Goal: Information Seeking & Learning: Learn about a topic

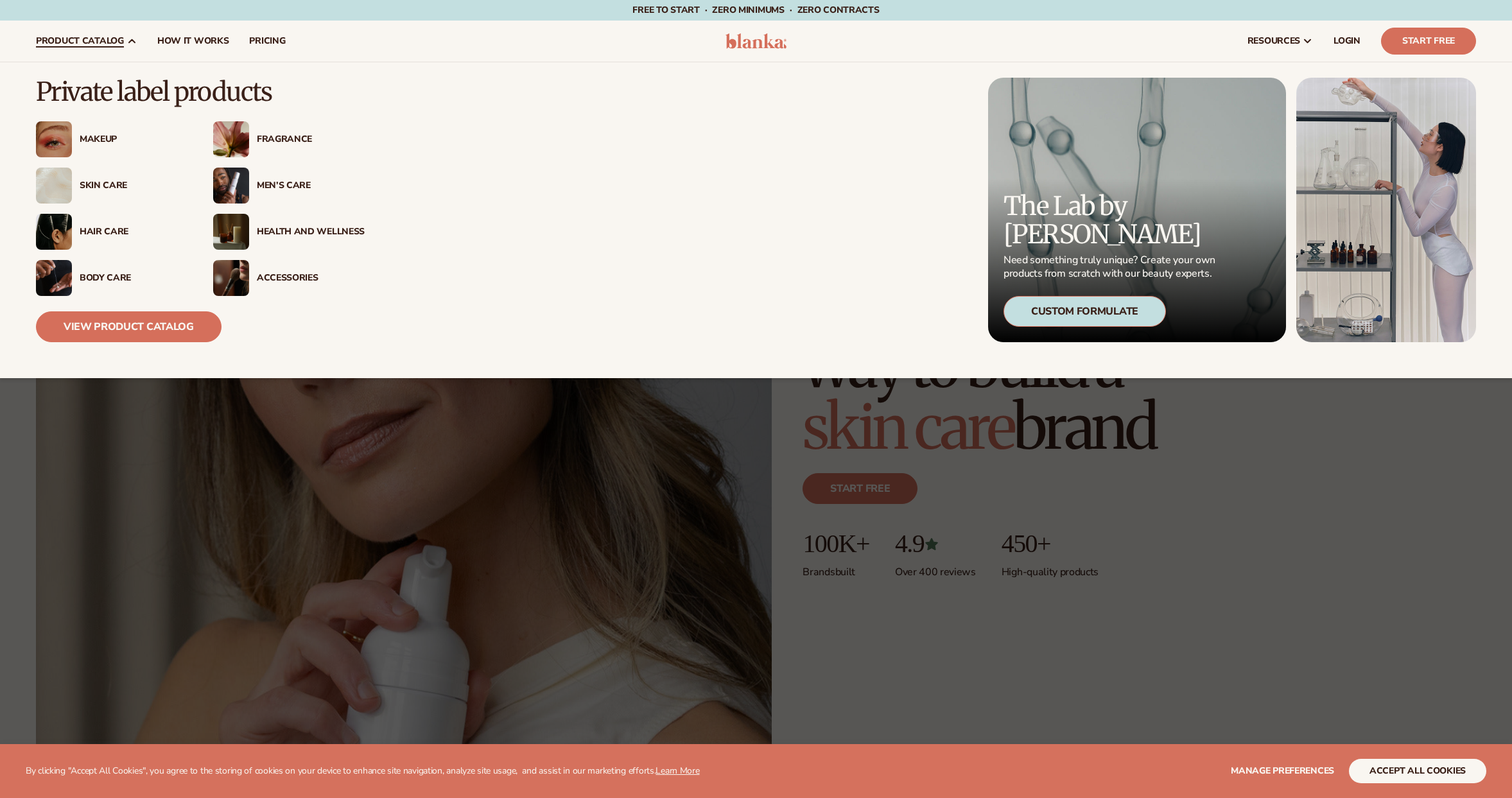
click at [273, 275] on div "Accessories" at bounding box center [310, 278] width 108 height 11
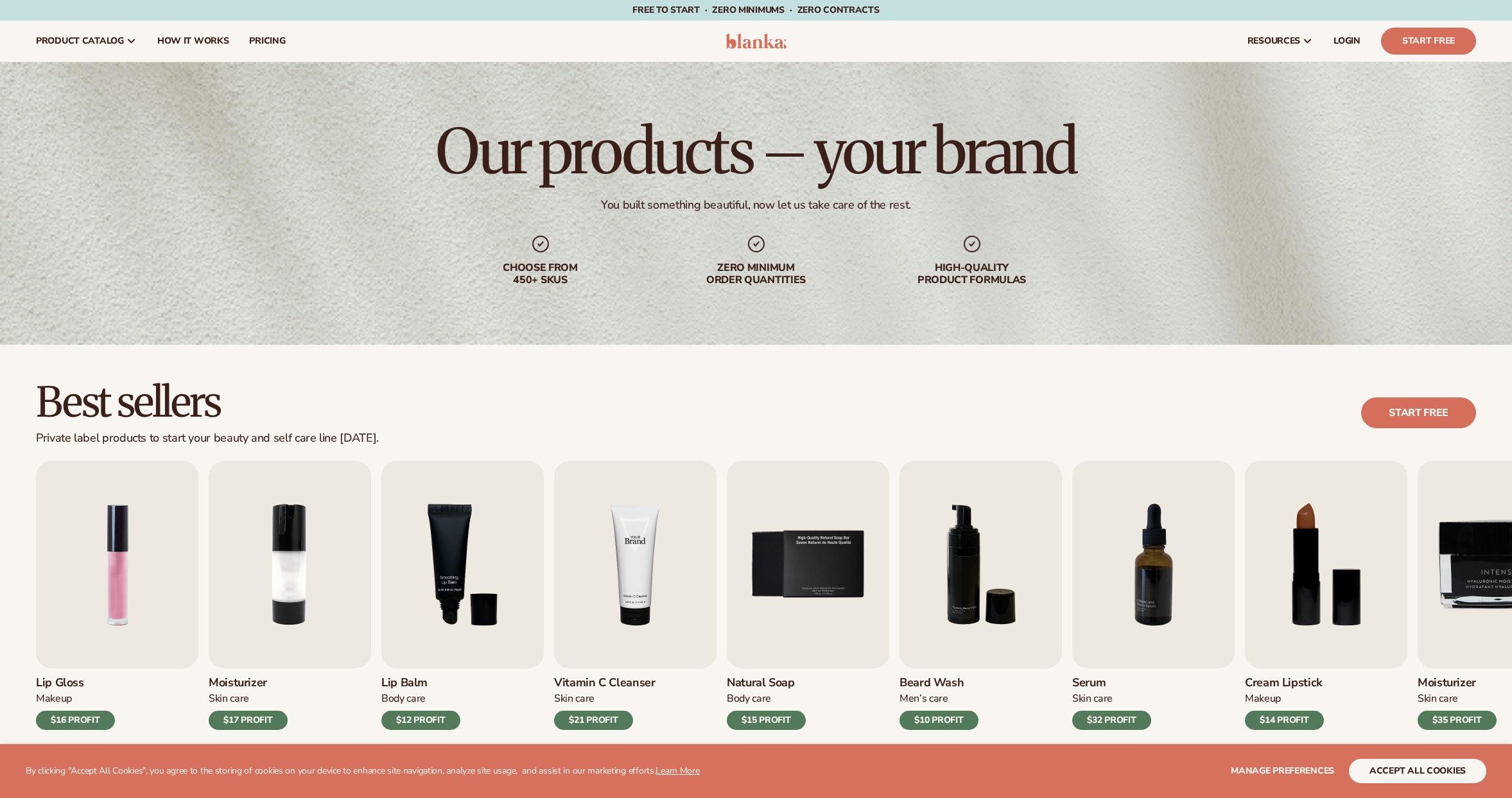
scroll to position [239, 0]
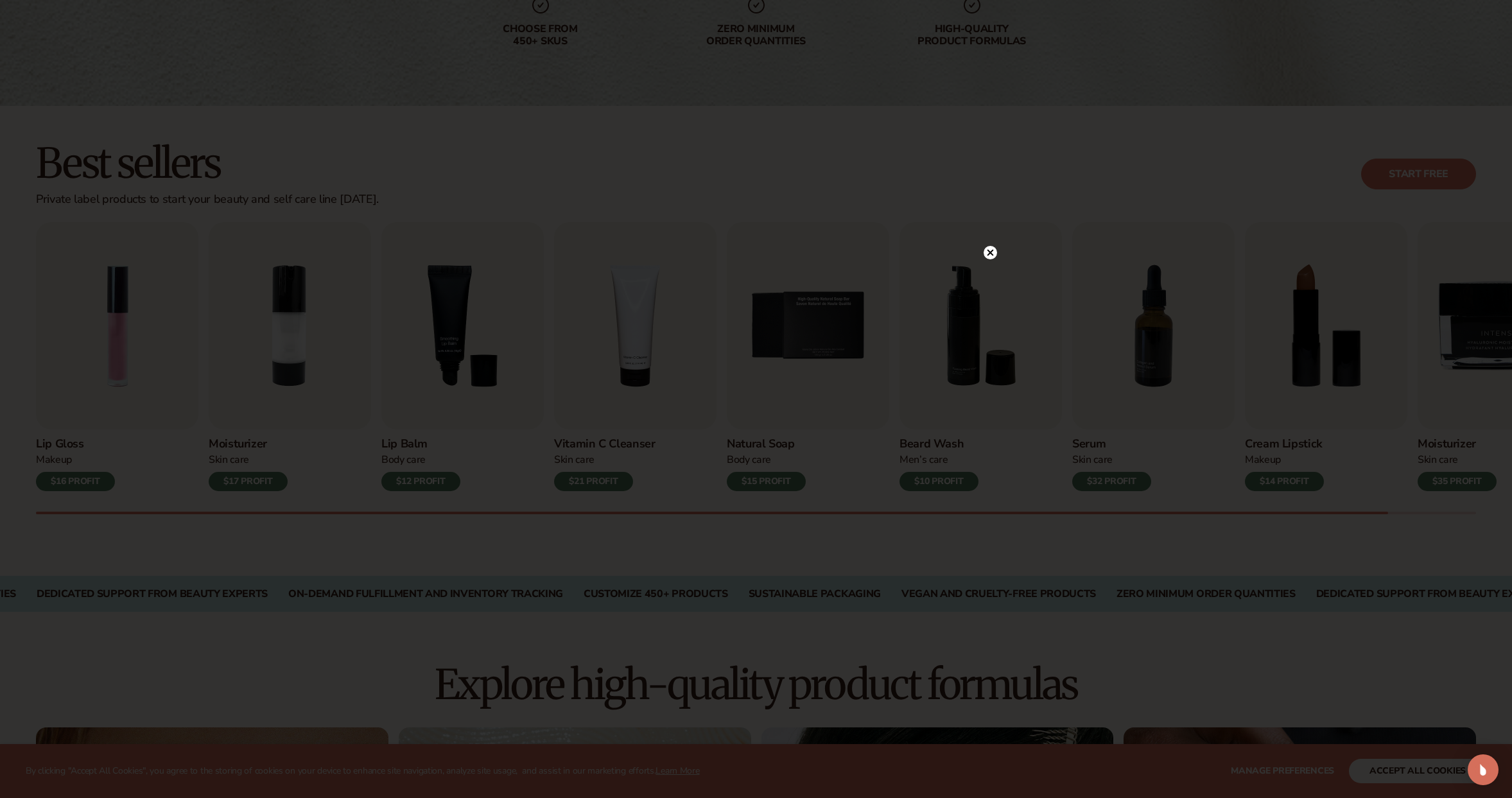
click at [990, 254] on icon at bounding box center [990, 252] width 6 height 6
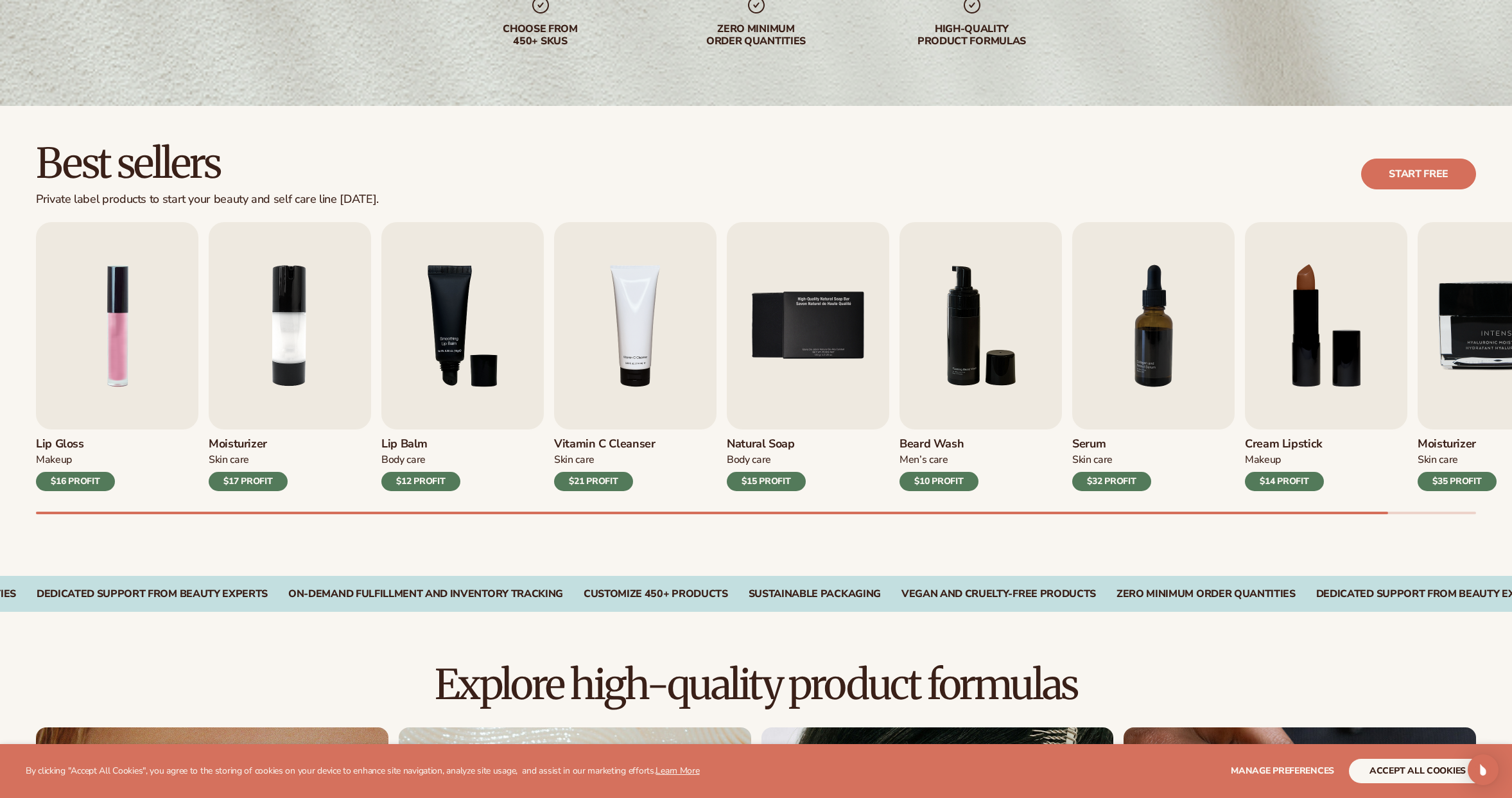
drag, startPoint x: 799, startPoint y: 506, endPoint x: 917, endPoint y: 502, distance: 118.1
click at [916, 502] on div "Lip Gloss Makeup $16 PROFIT Moisturizer Skin Care $17 PROFIT Lip Balm Body Care…" at bounding box center [774, 368] width 1476 height 292
drag, startPoint x: 936, startPoint y: 511, endPoint x: 993, endPoint y: 465, distance: 73.2
click at [1009, 501] on div "Lip Gloss Makeup $16 PROFIT Moisturizer Skin Care $17 PROFIT Lip Balm Body Care…" at bounding box center [774, 368] width 1476 height 292
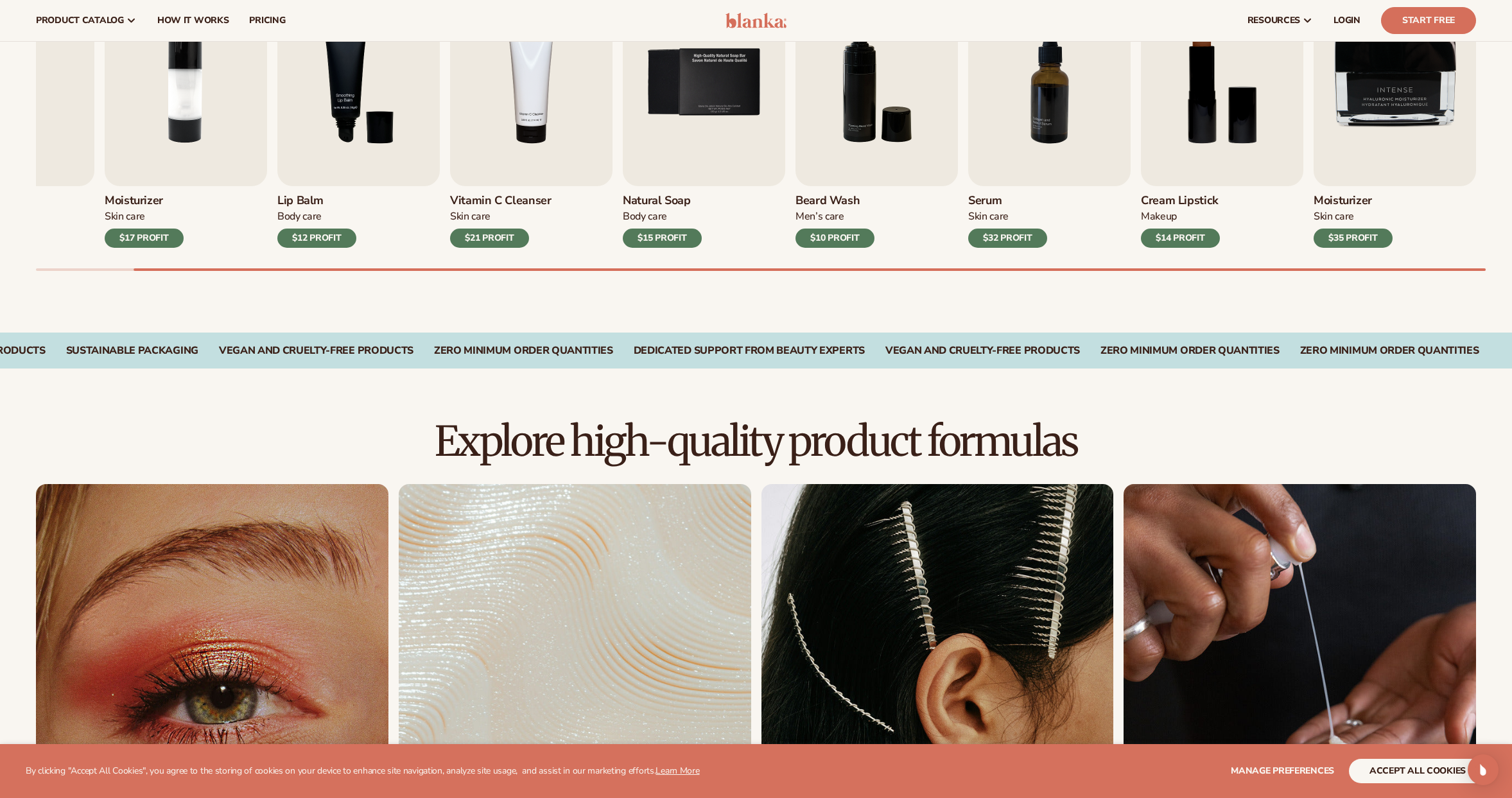
scroll to position [0, 0]
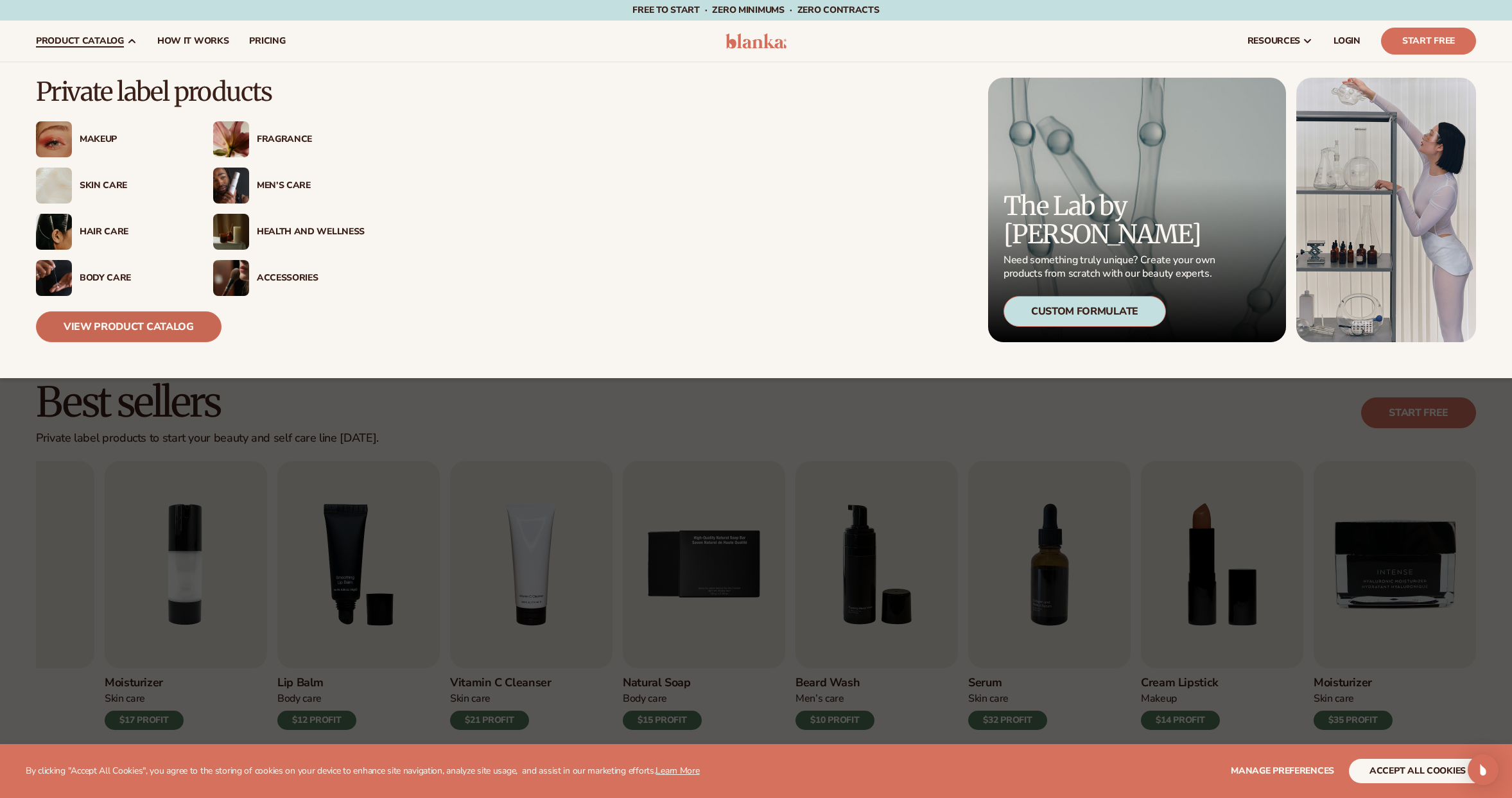
click at [135, 323] on link "View Product Catalog" at bounding box center [128, 326] width 185 height 31
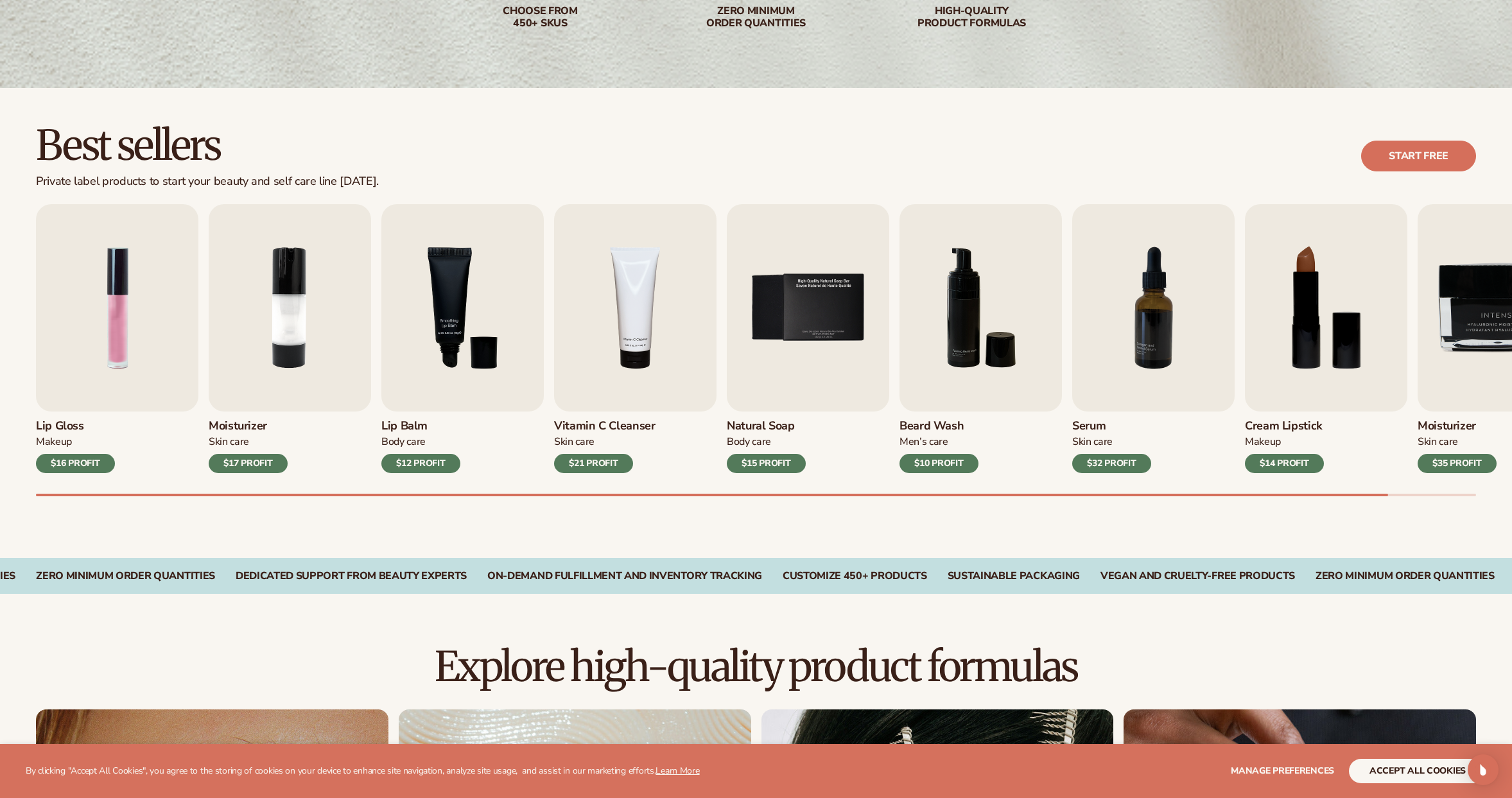
scroll to position [432, 0]
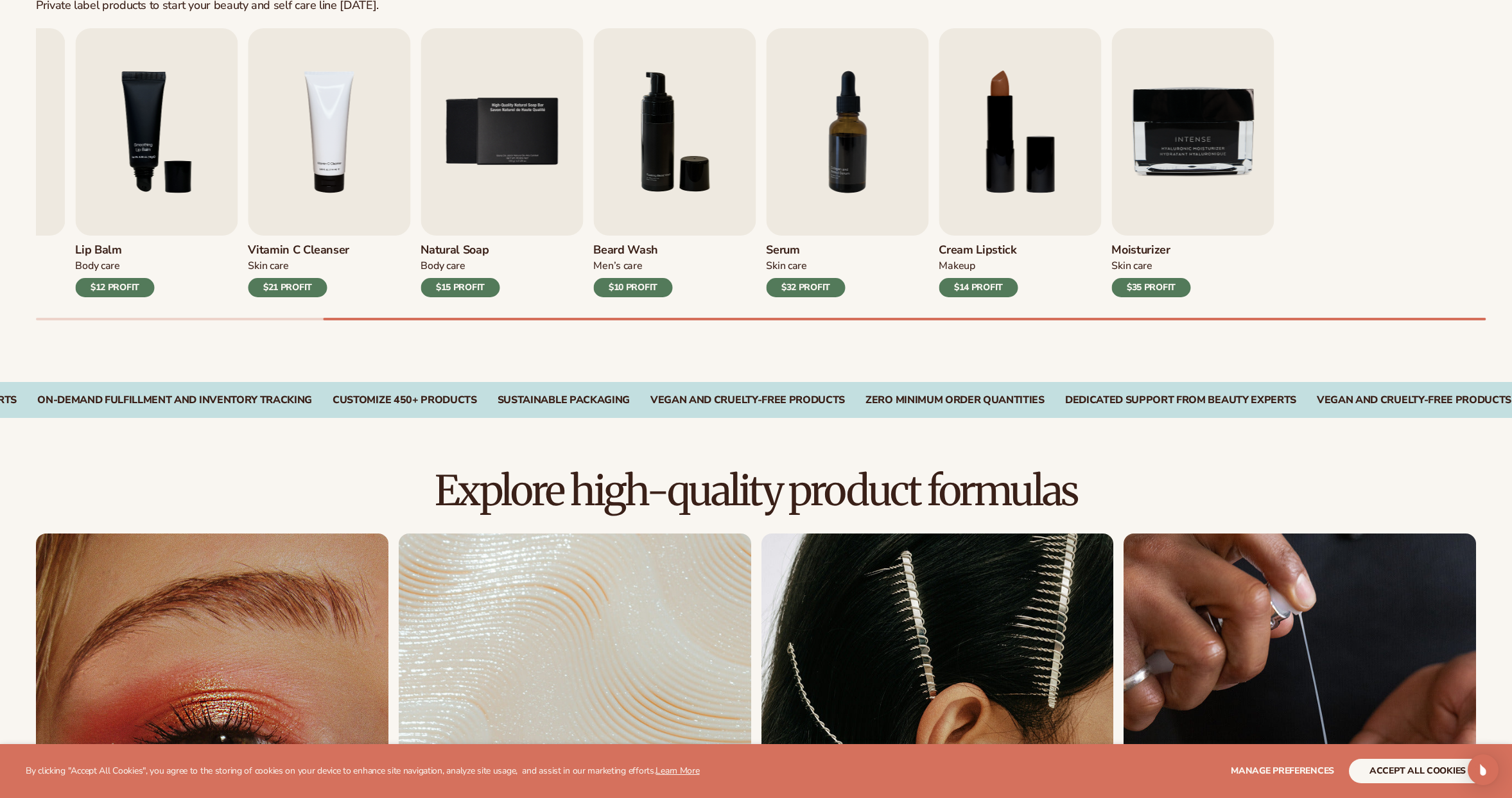
click at [419, 276] on div "Lip Gloss Makeup $16 PROFIT Moisturizer Skin Care $17 PROFIT Lip Balm" at bounding box center [450, 163] width 1441 height 269
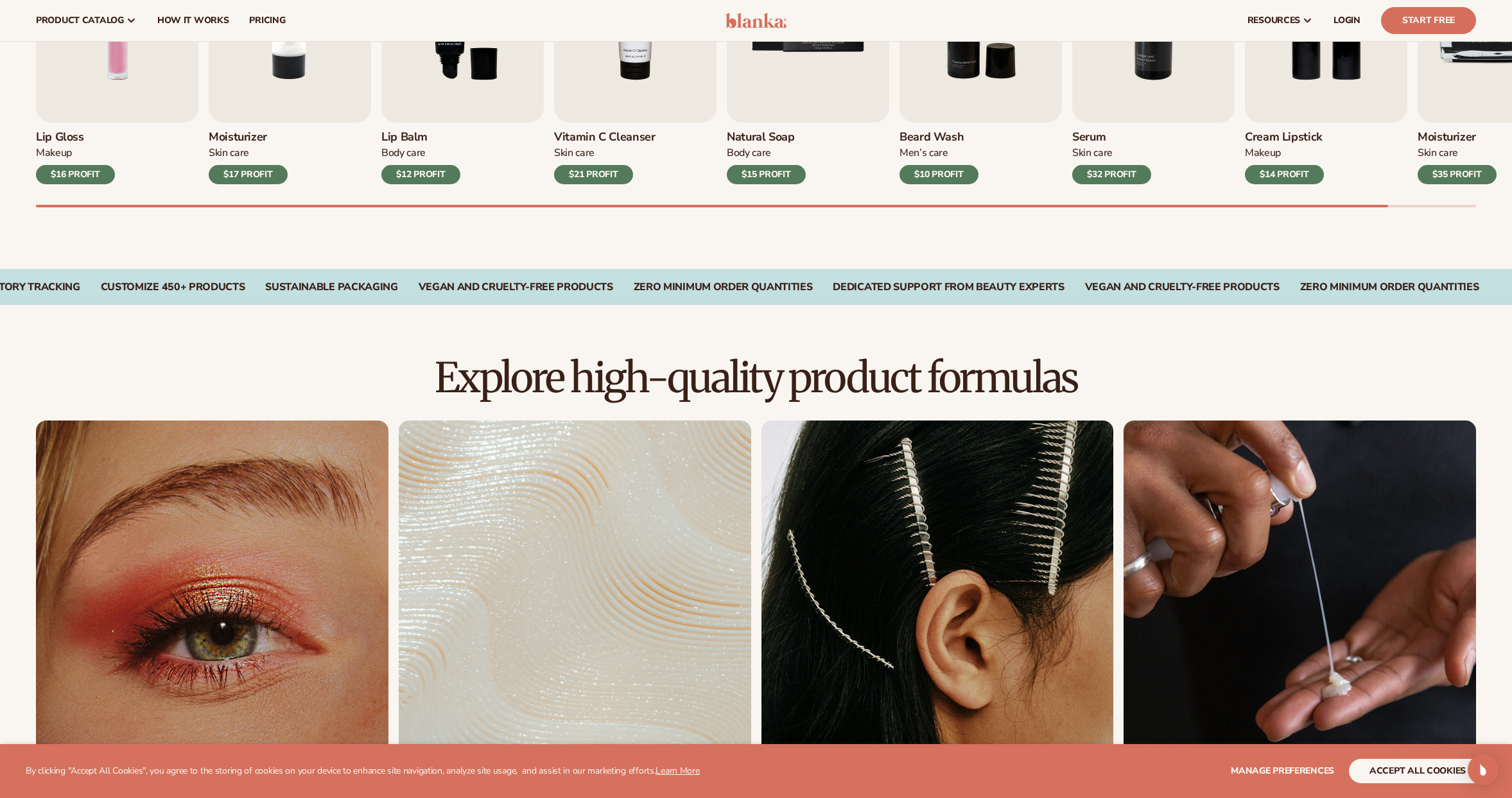
scroll to position [422, 0]
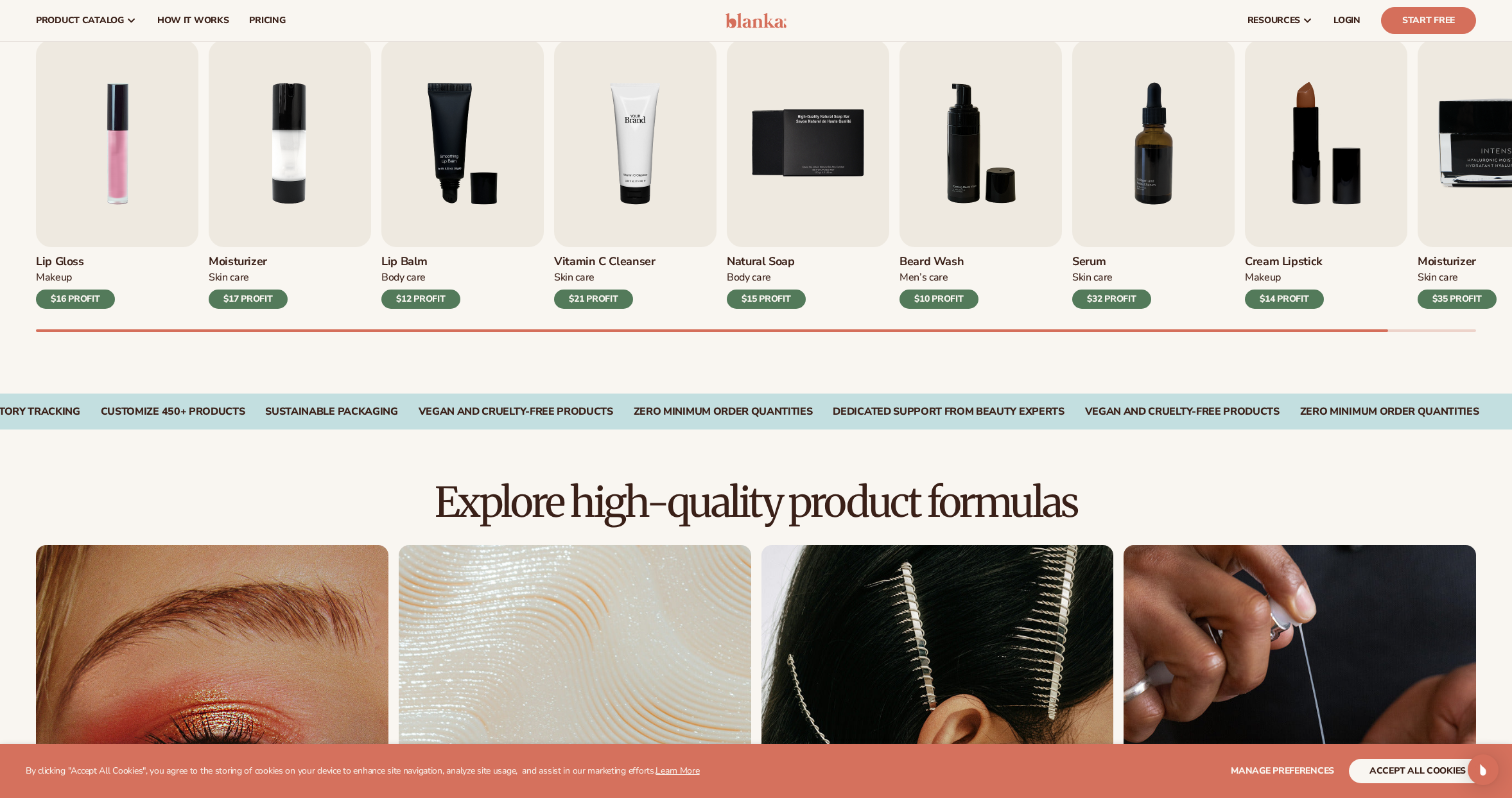
click at [609, 234] on img "4 / 9" at bounding box center [636, 144] width 162 height 208
click at [616, 259] on h3 "Vitamin C Cleanser" at bounding box center [605, 262] width 102 height 14
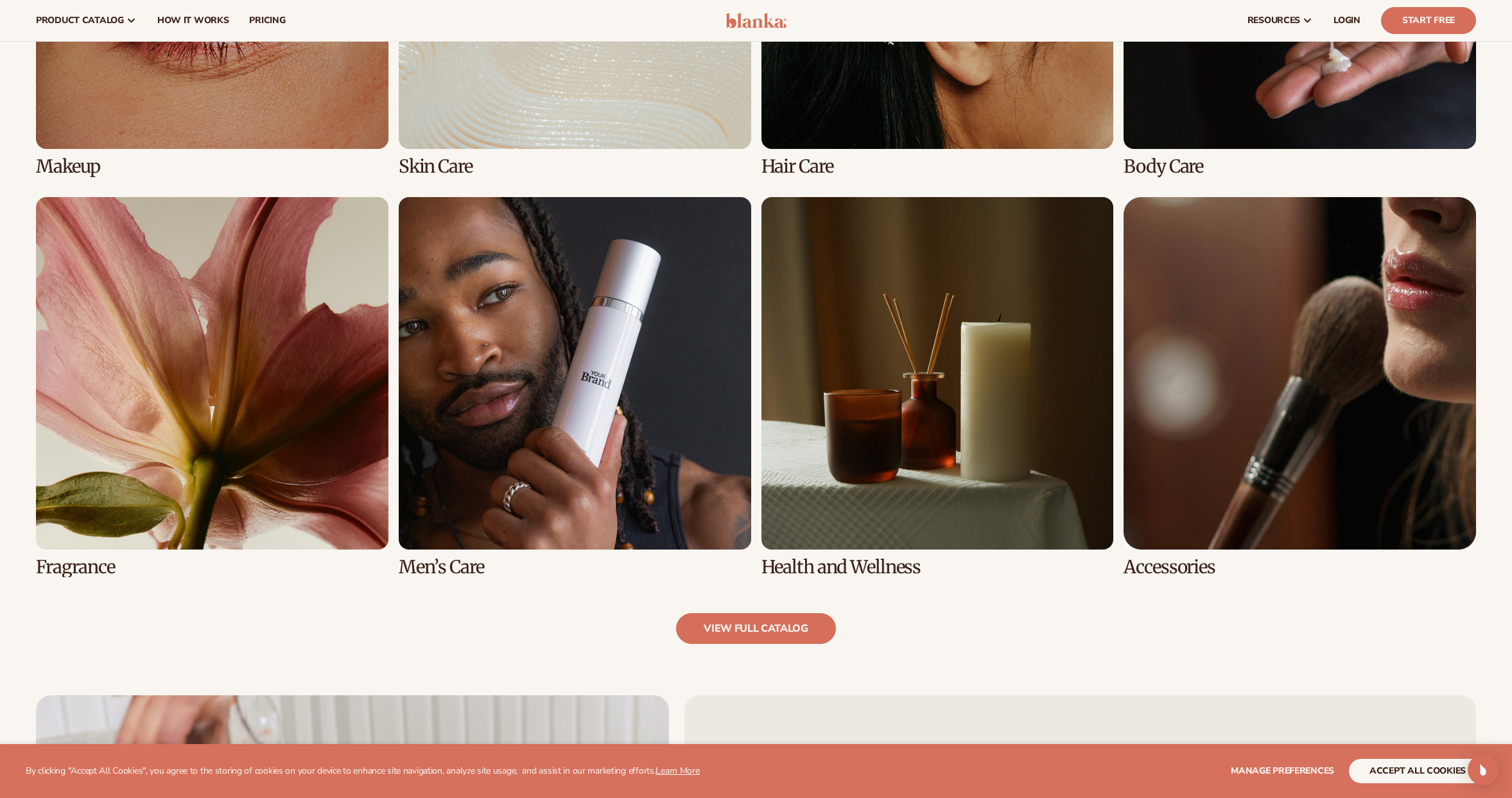
scroll to position [819, 0]
